Goal: Complete application form

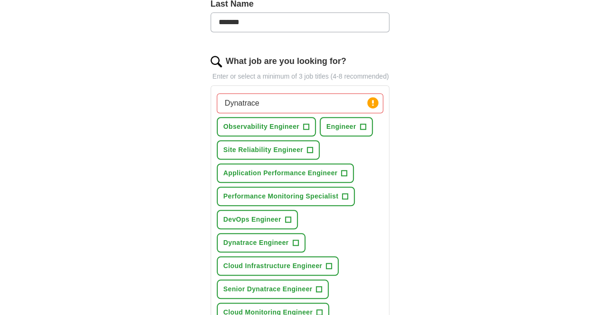
scroll to position [276, 0]
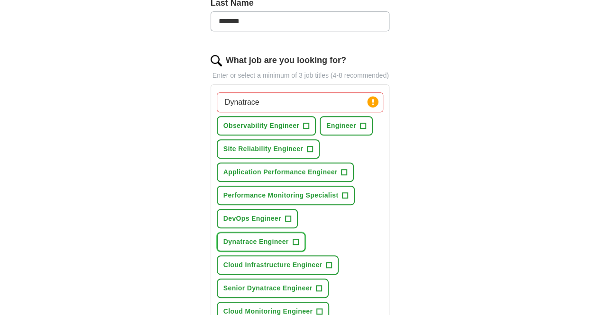
click at [305, 232] on button "Dynatrace Engineer +" at bounding box center [261, 241] width 89 height 19
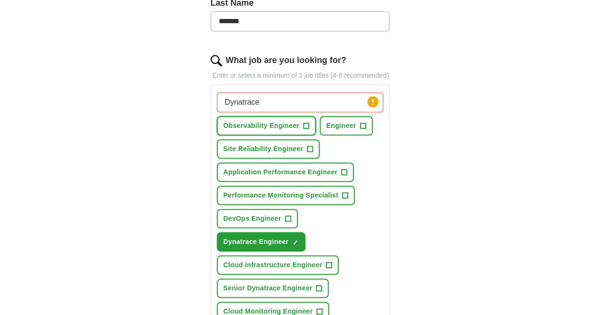
click at [256, 121] on span "Observability Engineer" at bounding box center [261, 126] width 76 height 10
click at [258, 165] on button "Application Performance Engineer +" at bounding box center [285, 172] width 137 height 19
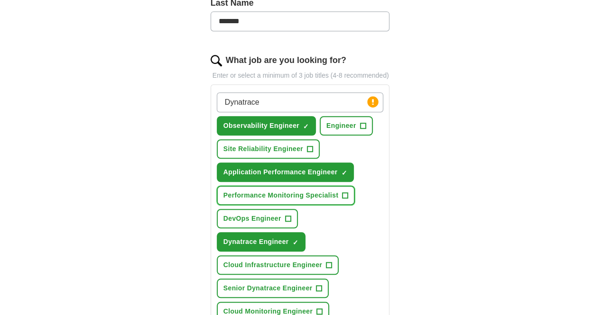
click at [253, 191] on span "Performance Monitoring Specialist" at bounding box center [280, 196] width 115 height 10
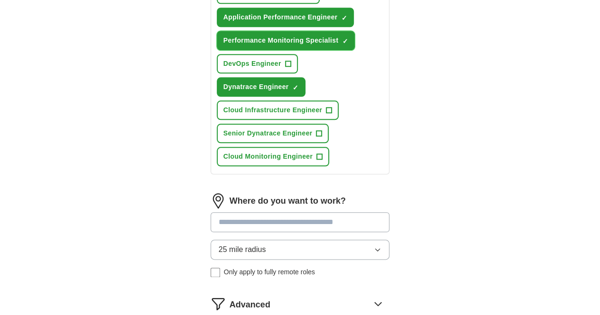
scroll to position [440, 0]
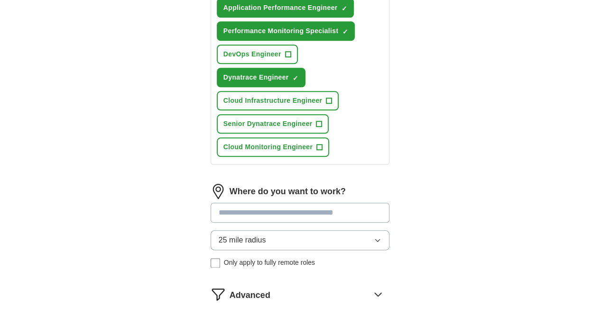
click at [253, 230] on button "25 mile radius" at bounding box center [299, 240] width 179 height 20
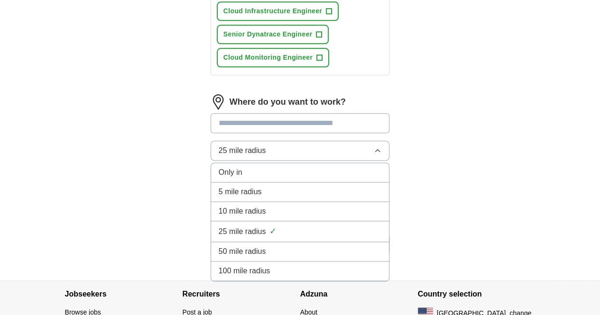
scroll to position [540, 0]
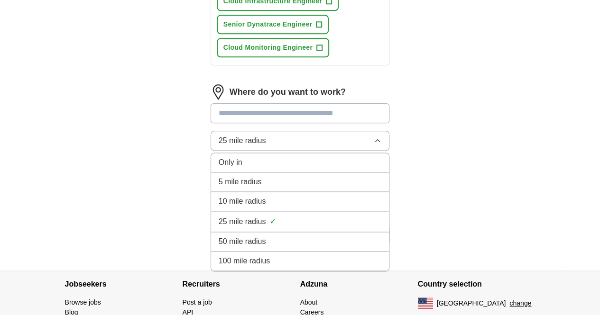
click at [215, 153] on li "Only in" at bounding box center [300, 162] width 178 height 19
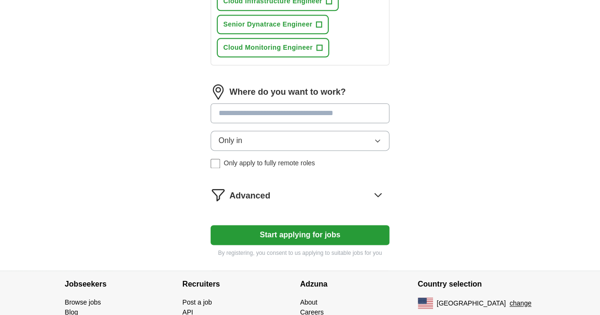
click at [211, 103] on input at bounding box center [299, 113] width 179 height 20
type input "******"
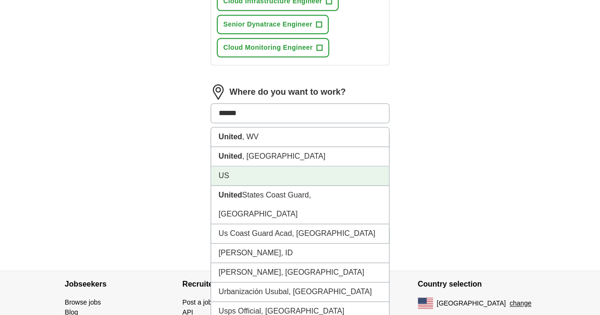
click at [211, 166] on li "US" at bounding box center [300, 175] width 178 height 19
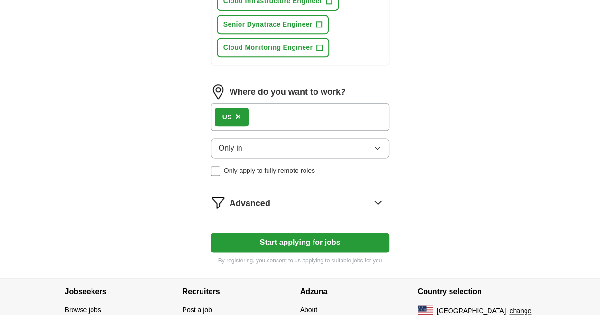
click at [244, 233] on button "Start applying for jobs" at bounding box center [299, 243] width 179 height 20
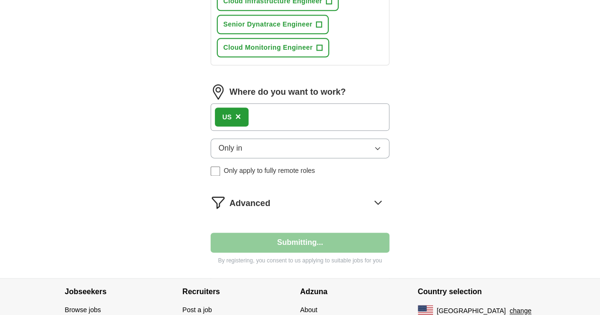
select select "**"
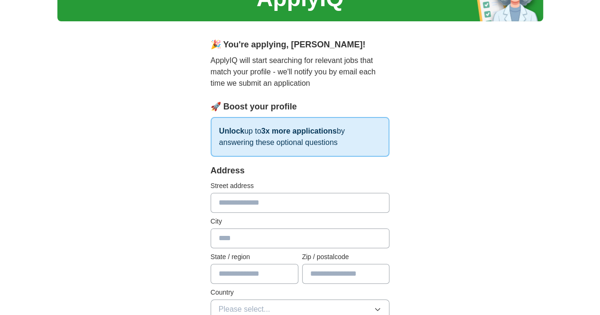
scroll to position [0, 0]
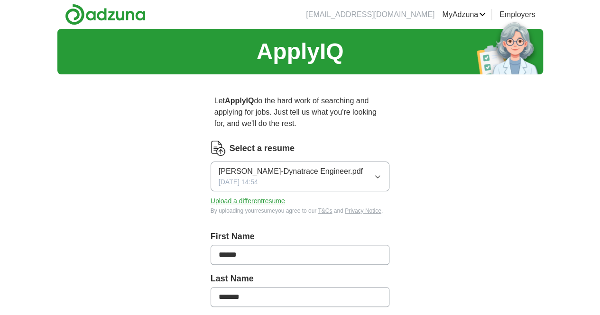
click at [485, 16] on link "MyAdzuna" at bounding box center [464, 14] width 44 height 11
click at [0, 0] on link "Resumes" at bounding box center [0, 0] width 0 height 0
